Goal: Register for event/course

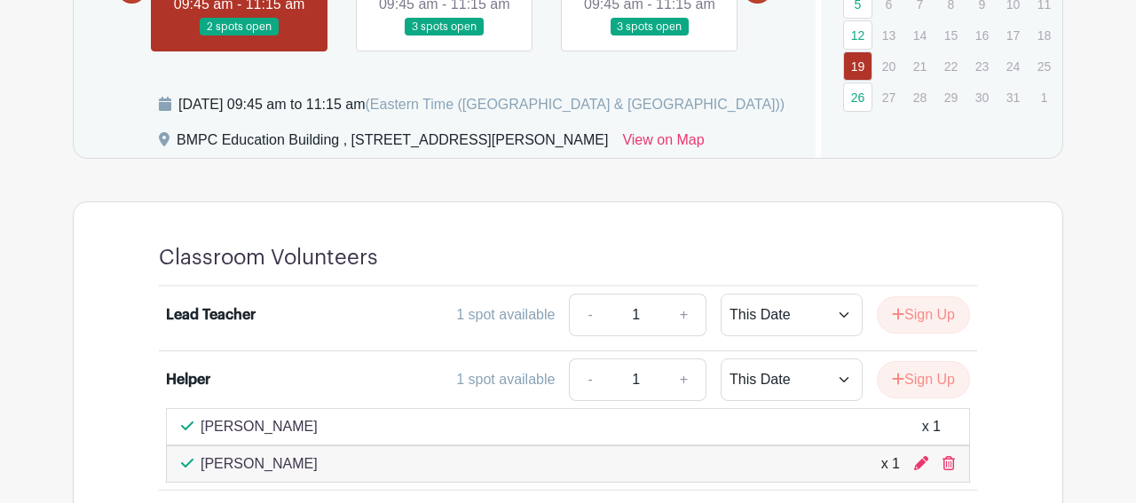
scroll to position [798, 0]
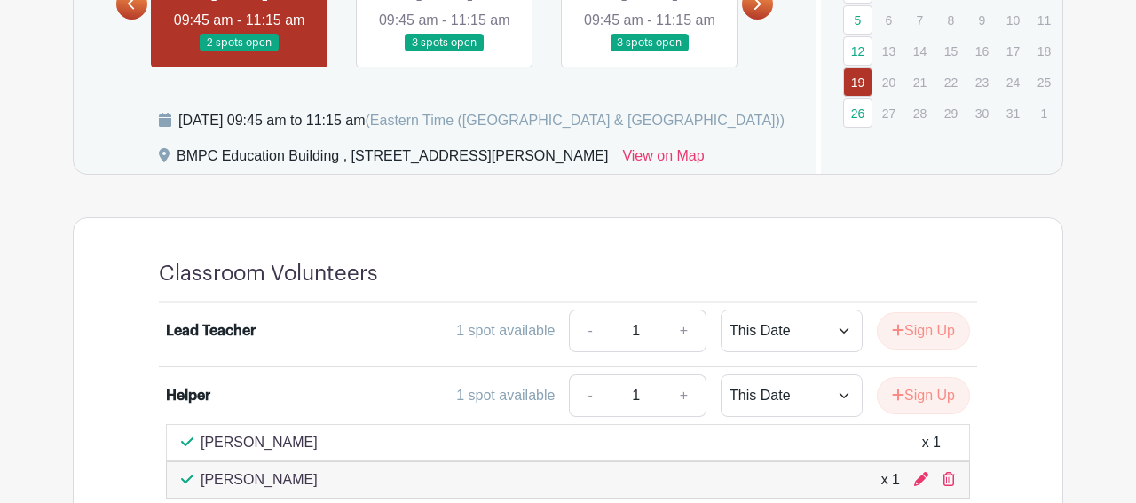
click at [445, 52] on link at bounding box center [445, 52] width 0 height 0
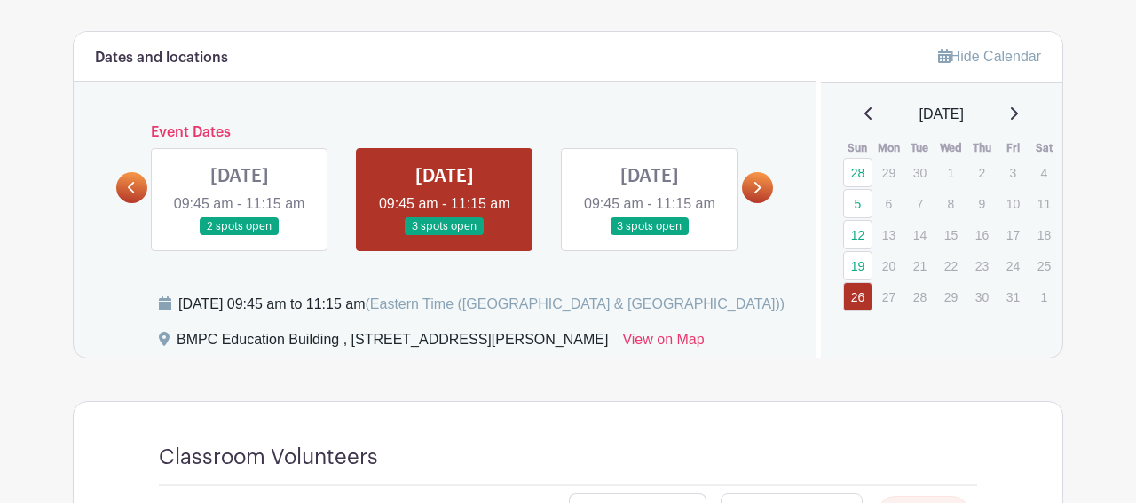
scroll to position [610, 0]
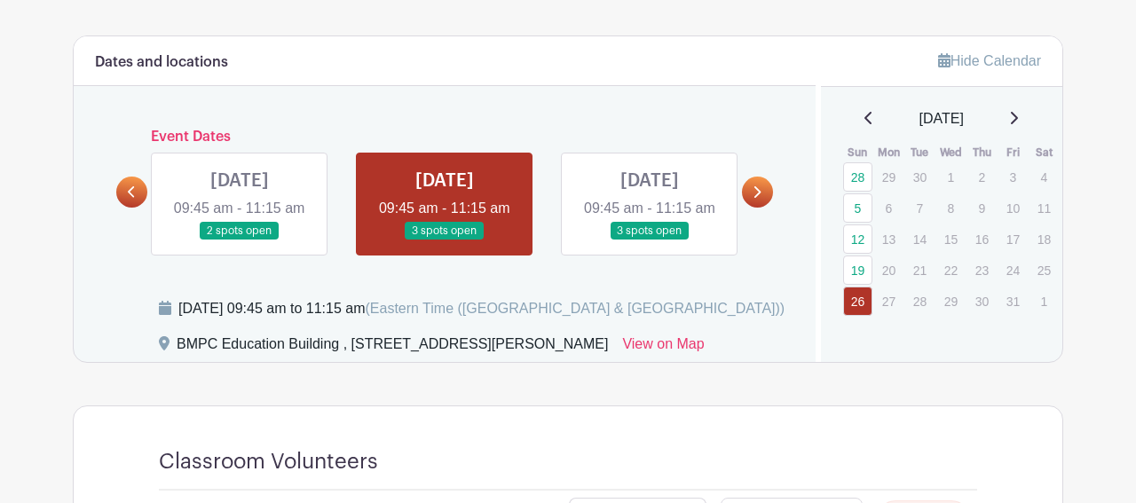
click at [650, 240] on link at bounding box center [650, 240] width 0 height 0
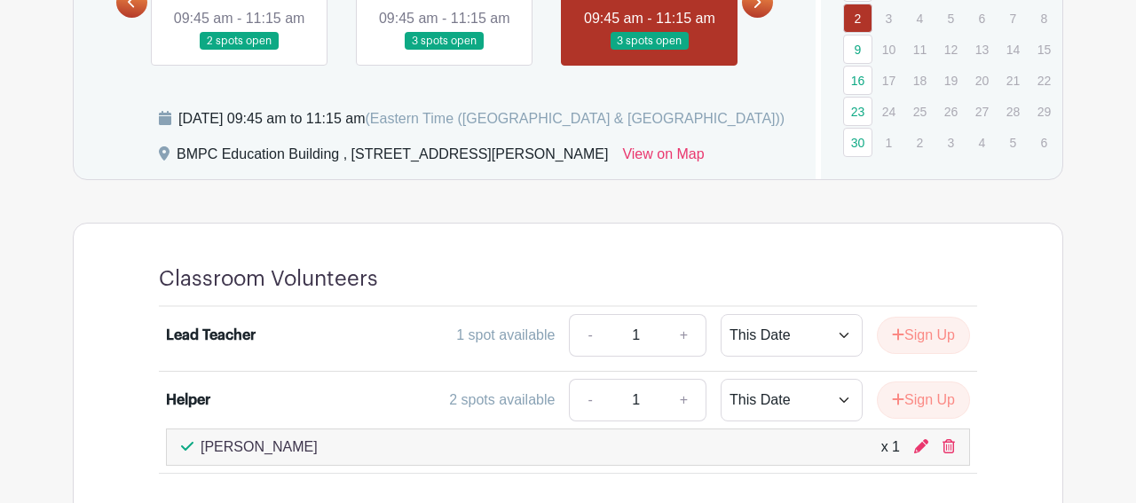
scroll to position [798, 0]
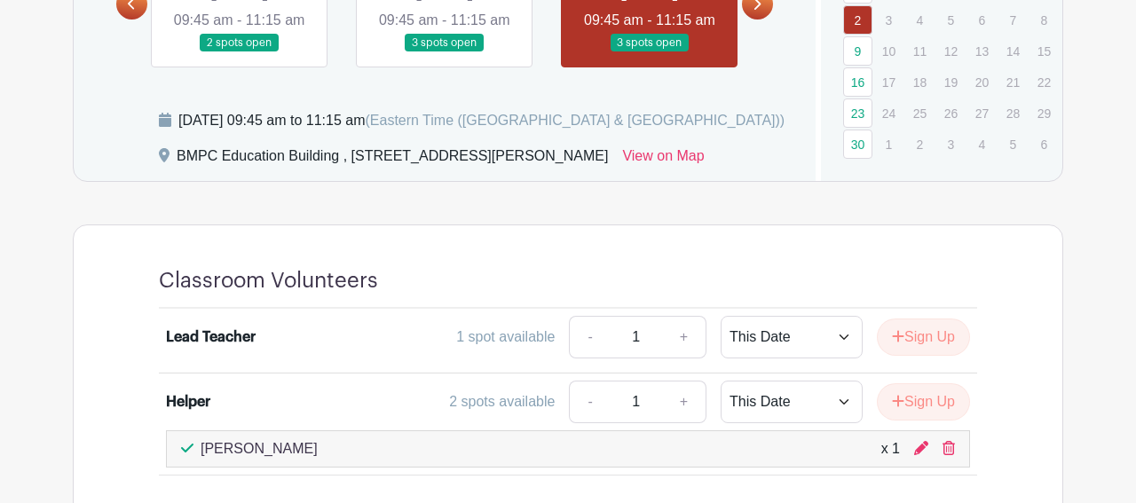
click at [752, 20] on link at bounding box center [757, 3] width 31 height 31
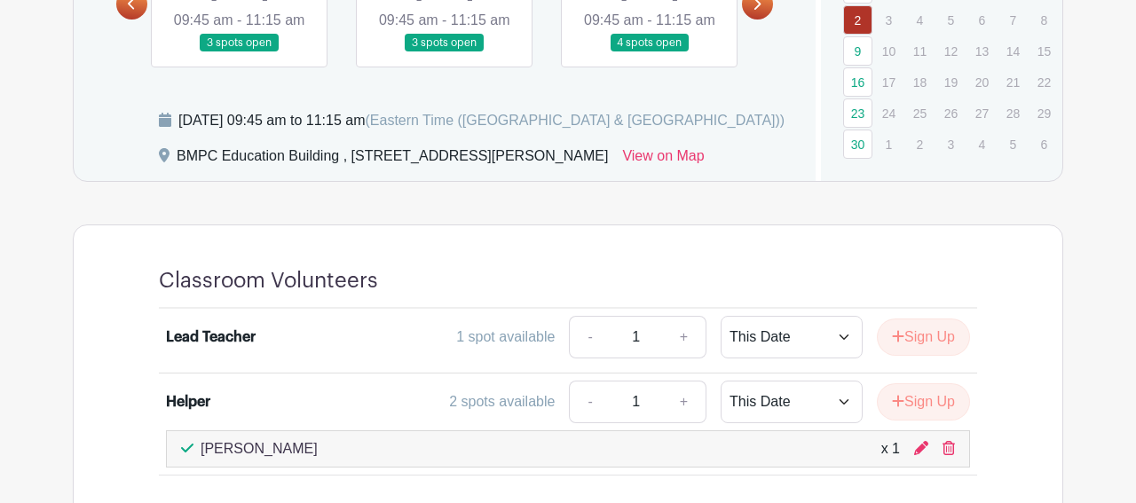
click at [240, 52] on link at bounding box center [240, 52] width 0 height 0
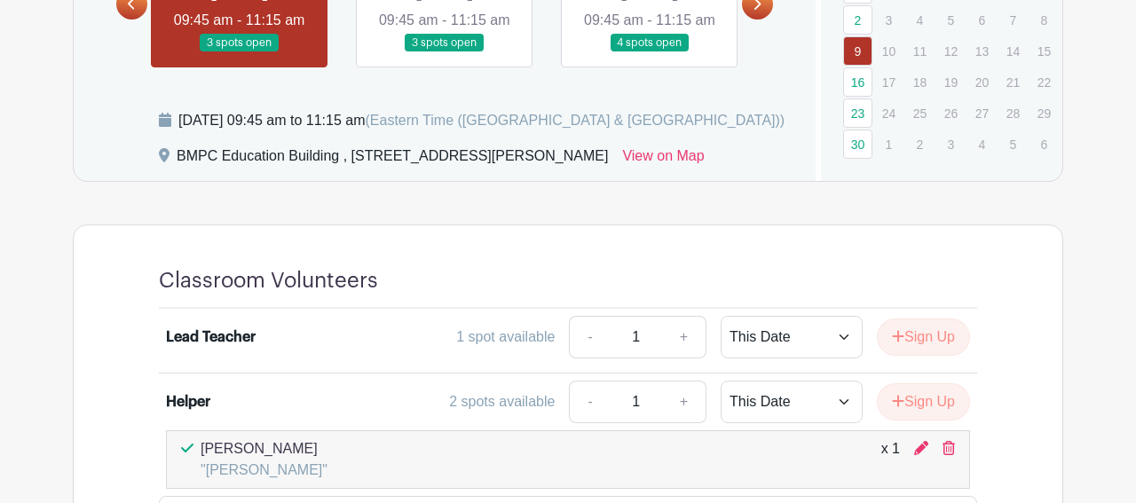
click at [445, 52] on link at bounding box center [445, 52] width 0 height 0
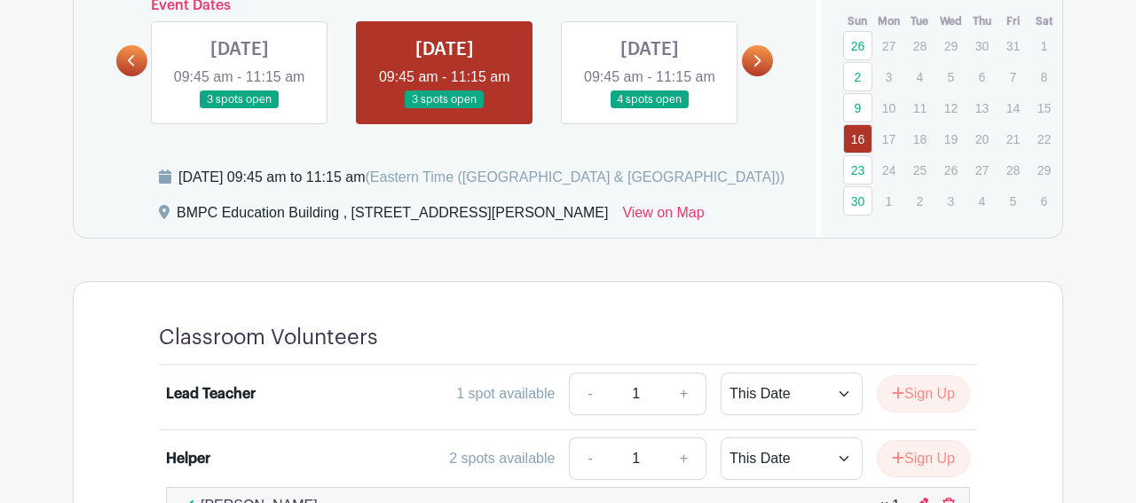
scroll to position [740, 0]
click at [650, 110] on link at bounding box center [650, 110] width 0 height 0
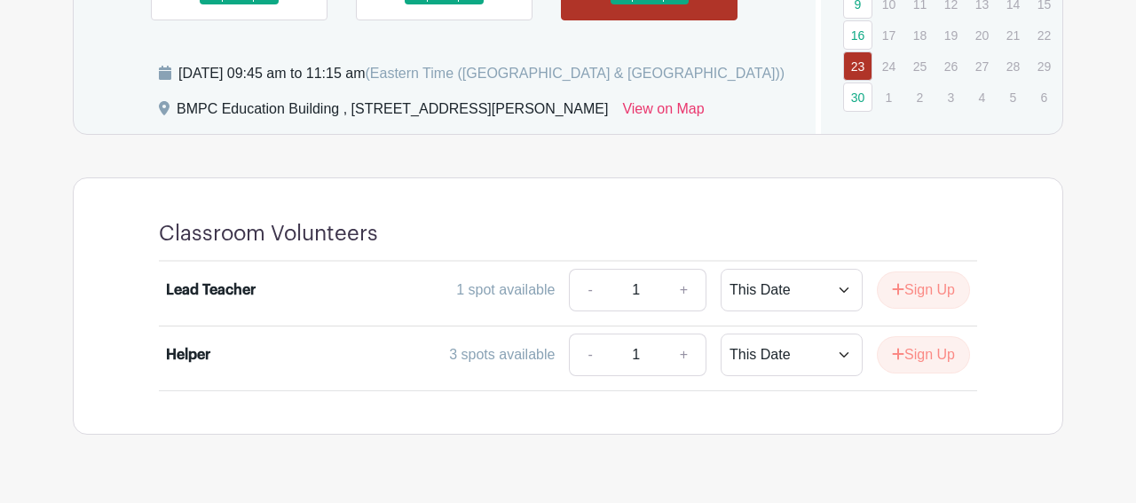
scroll to position [765, 0]
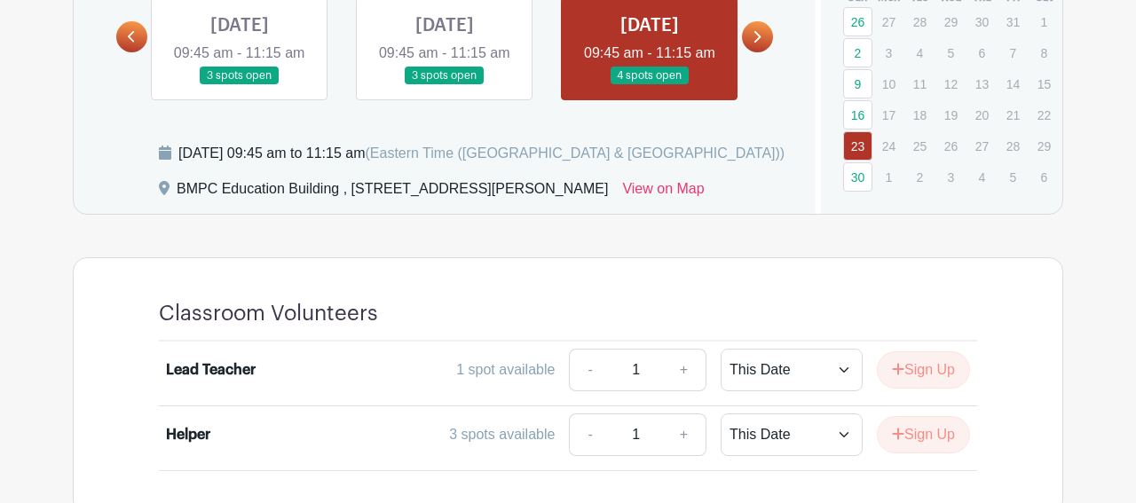
click at [753, 43] on icon at bounding box center [756, 36] width 8 height 13
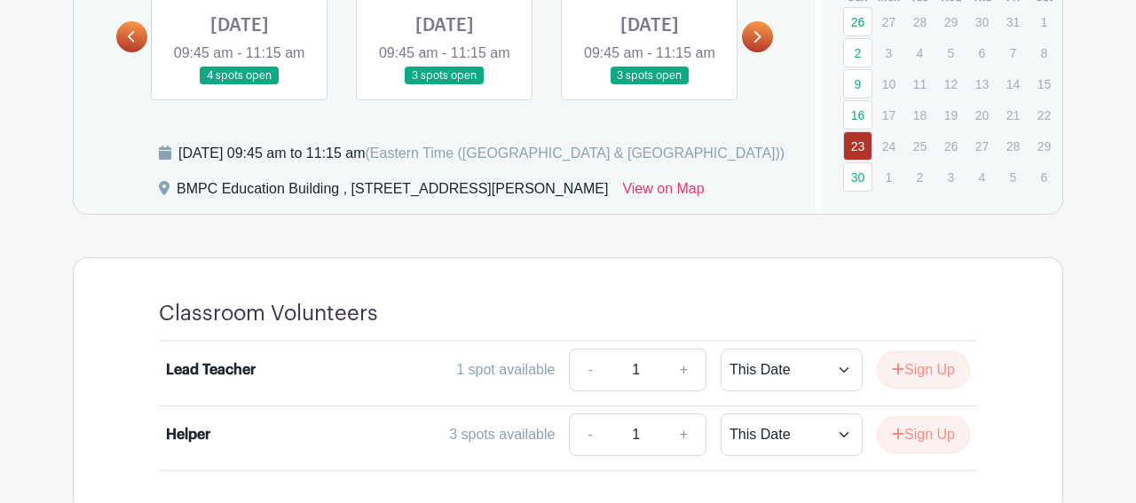
click at [240, 85] on link at bounding box center [240, 85] width 0 height 0
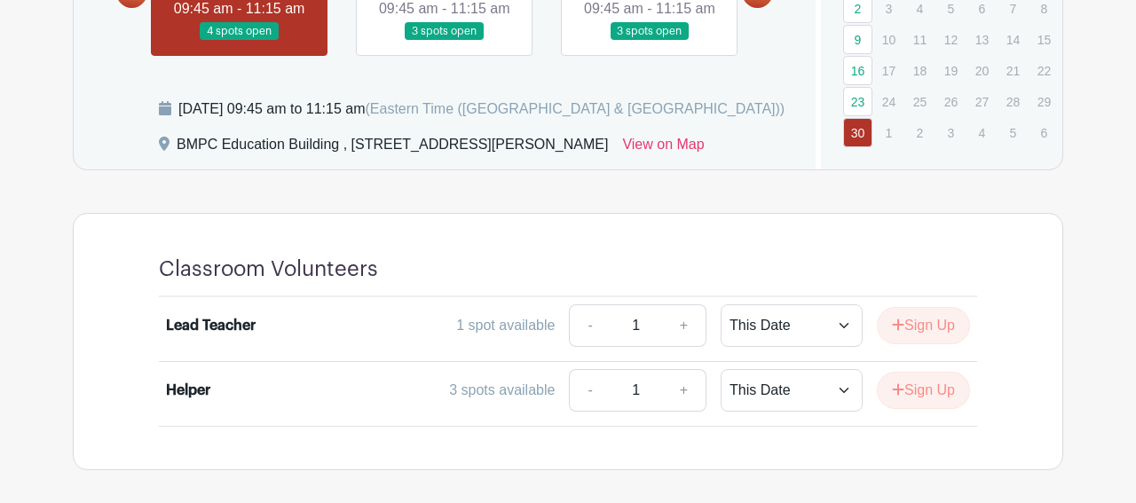
scroll to position [796, 0]
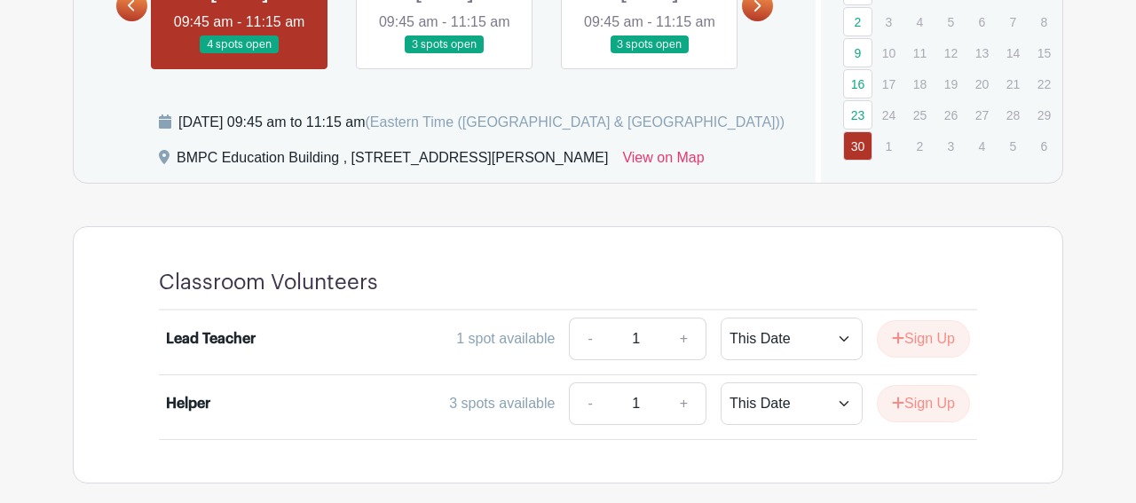
click at [445, 54] on link at bounding box center [445, 54] width 0 height 0
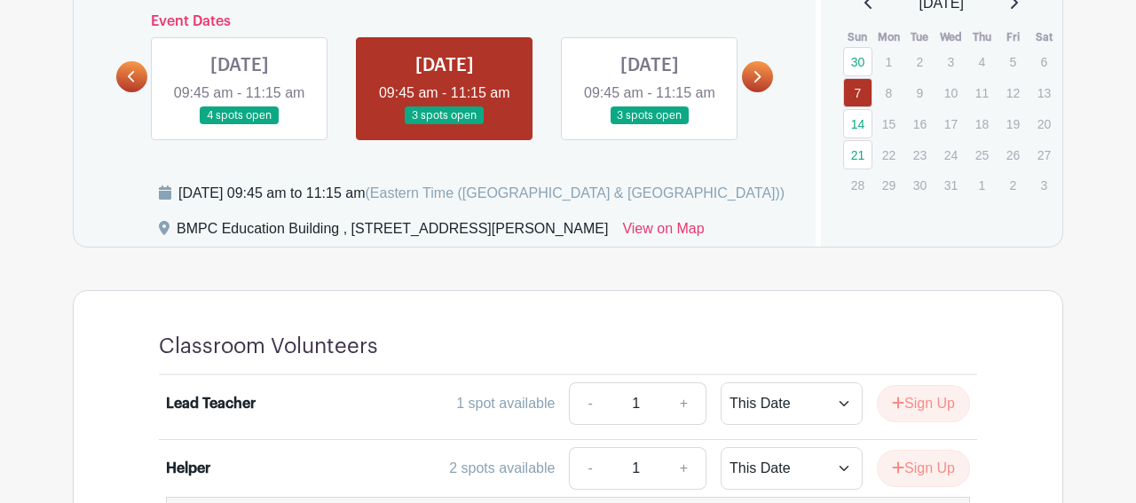
scroll to position [724, 0]
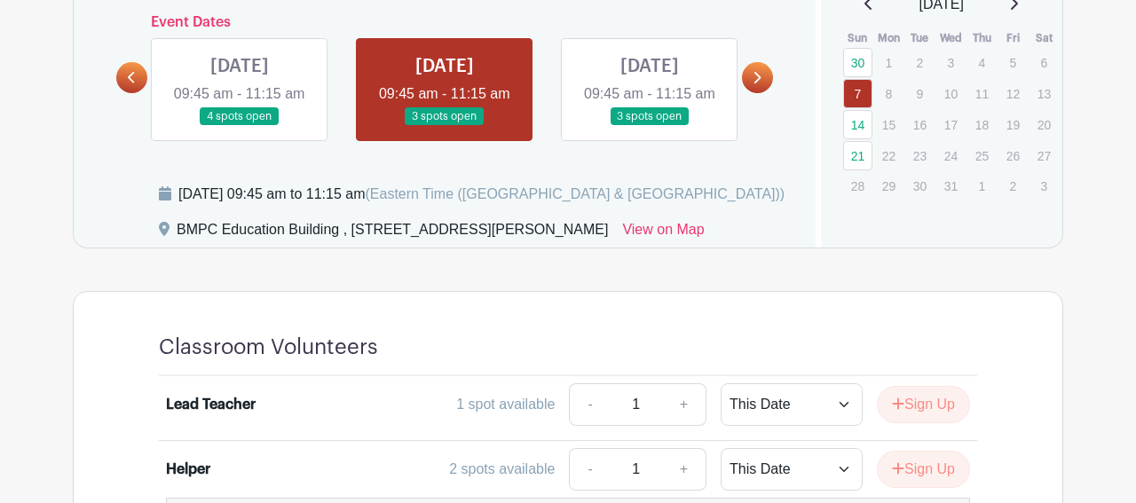
click at [650, 126] on link at bounding box center [650, 126] width 0 height 0
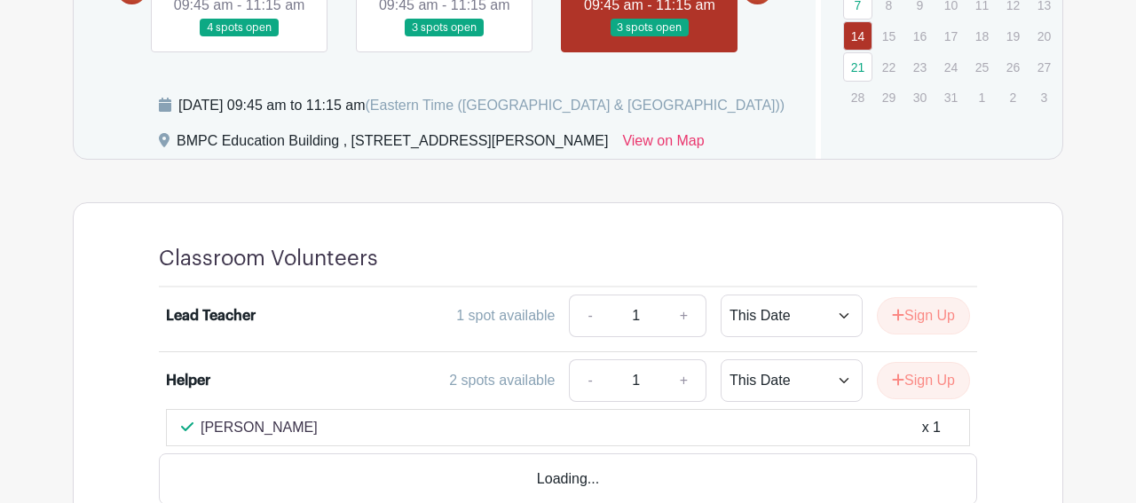
scroll to position [821, 0]
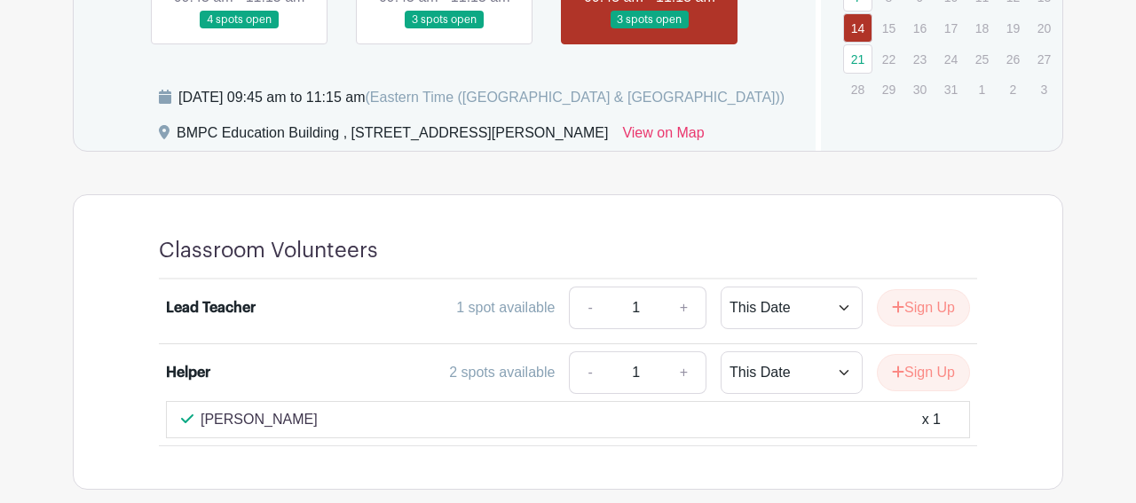
click at [445, 29] on link at bounding box center [445, 29] width 0 height 0
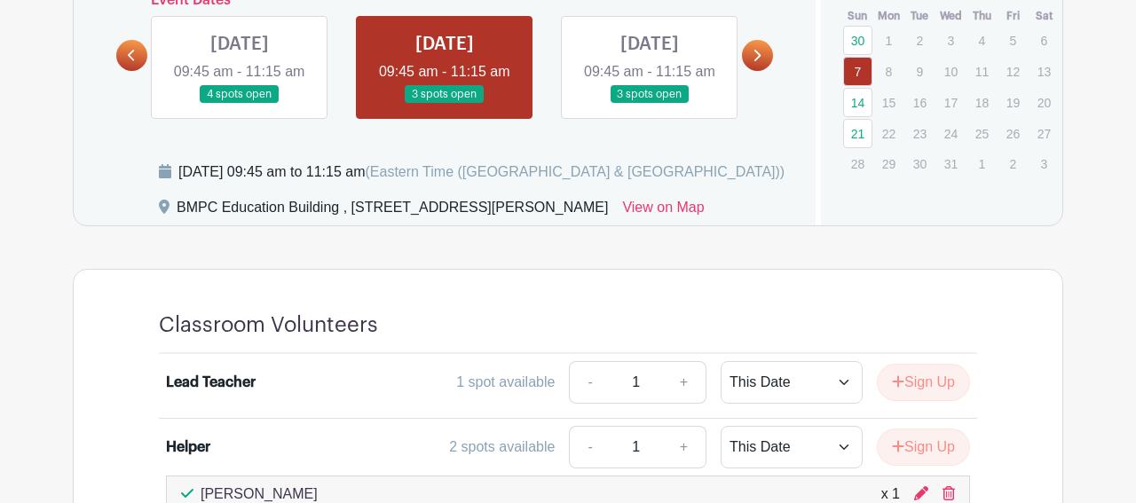
scroll to position [745, 0]
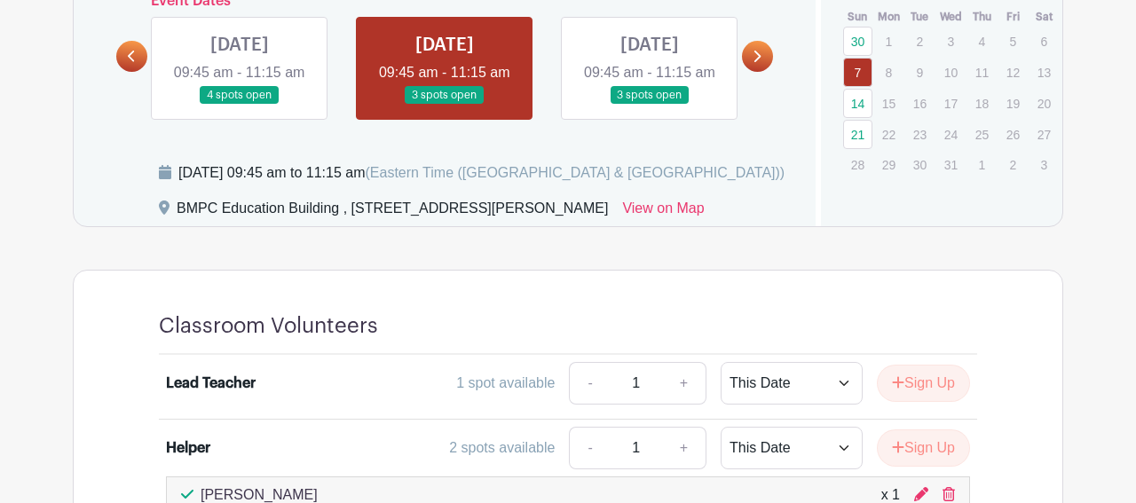
click at [650, 105] on link at bounding box center [650, 105] width 0 height 0
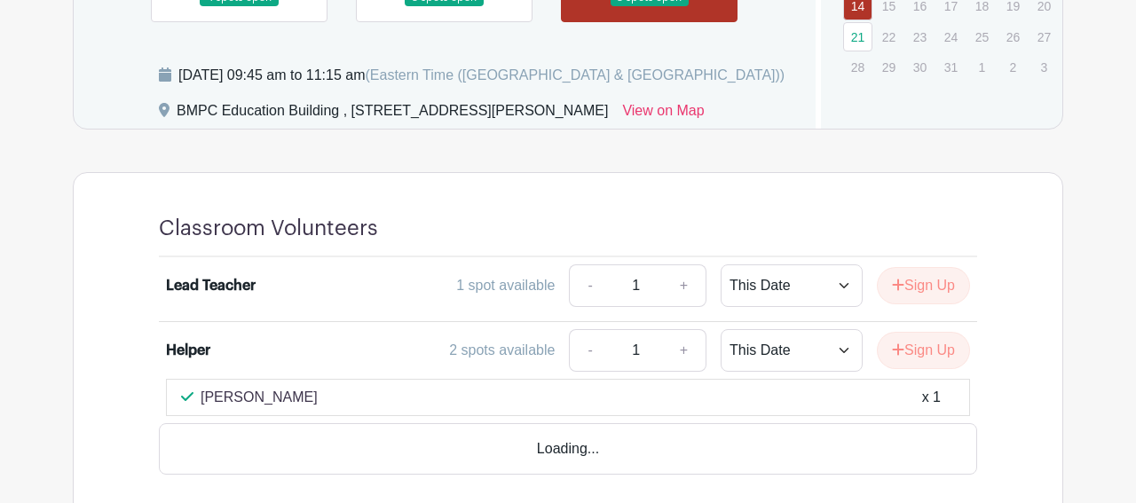
scroll to position [945, 0]
